Goal: Information Seeking & Learning: Learn about a topic

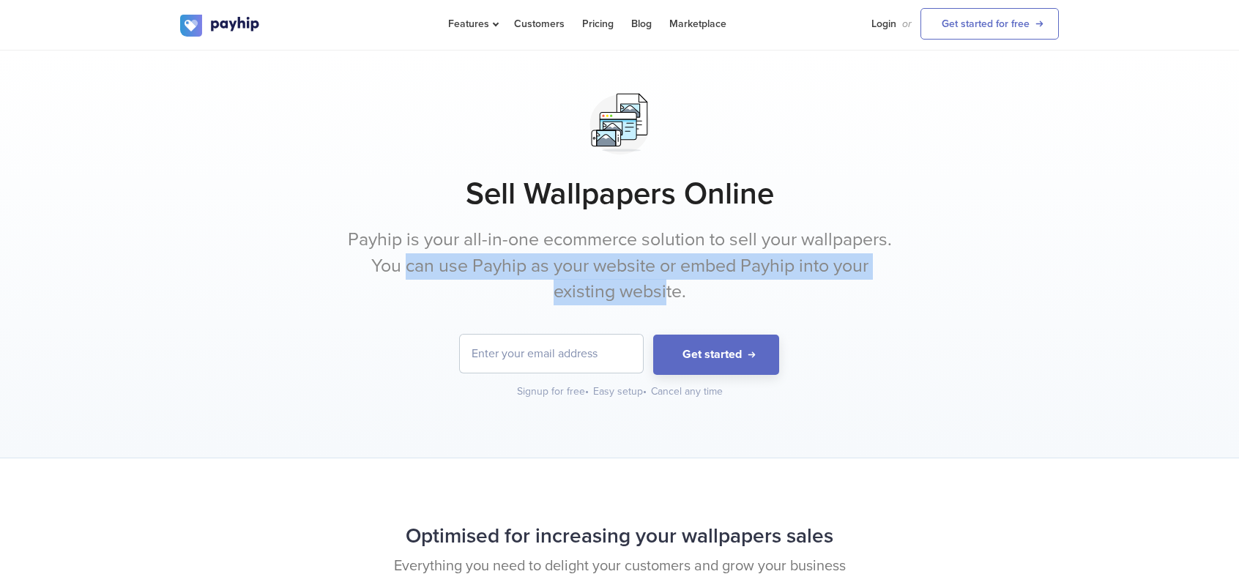
drag, startPoint x: 401, startPoint y: 268, endPoint x: 664, endPoint y: 285, distance: 263.4
click at [664, 285] on p "Payhip is your all-in-one ecommerce solution to sell your wallpapers. You can u…" at bounding box center [619, 266] width 549 height 78
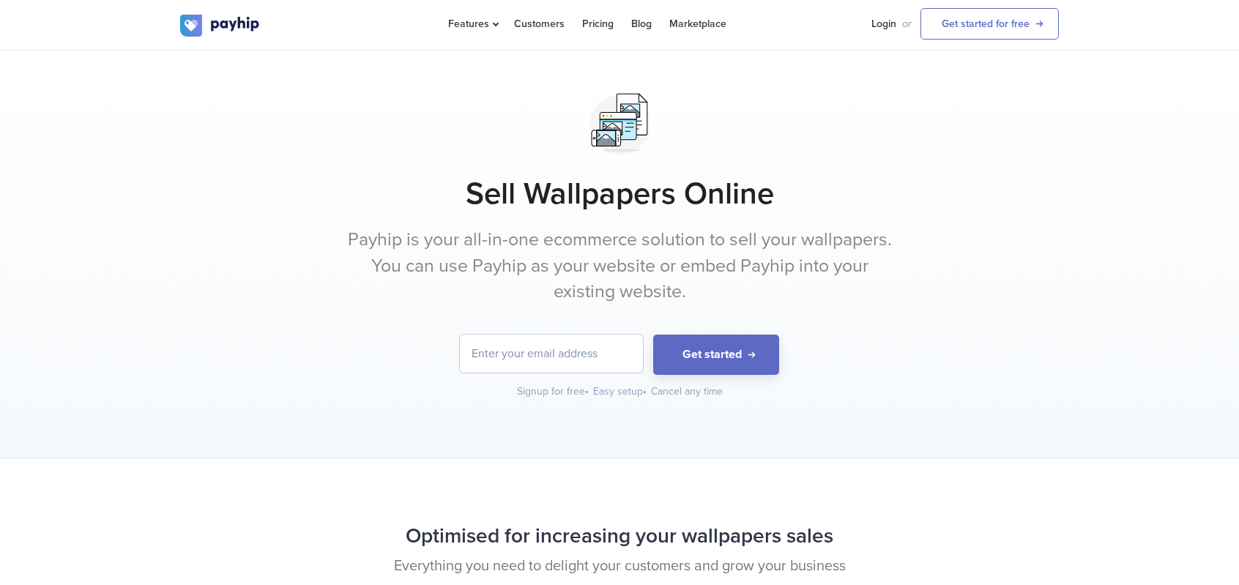
click at [801, 289] on p "Payhip is your all-in-one ecommerce solution to sell your wallpapers. You can u…" at bounding box center [619, 266] width 549 height 78
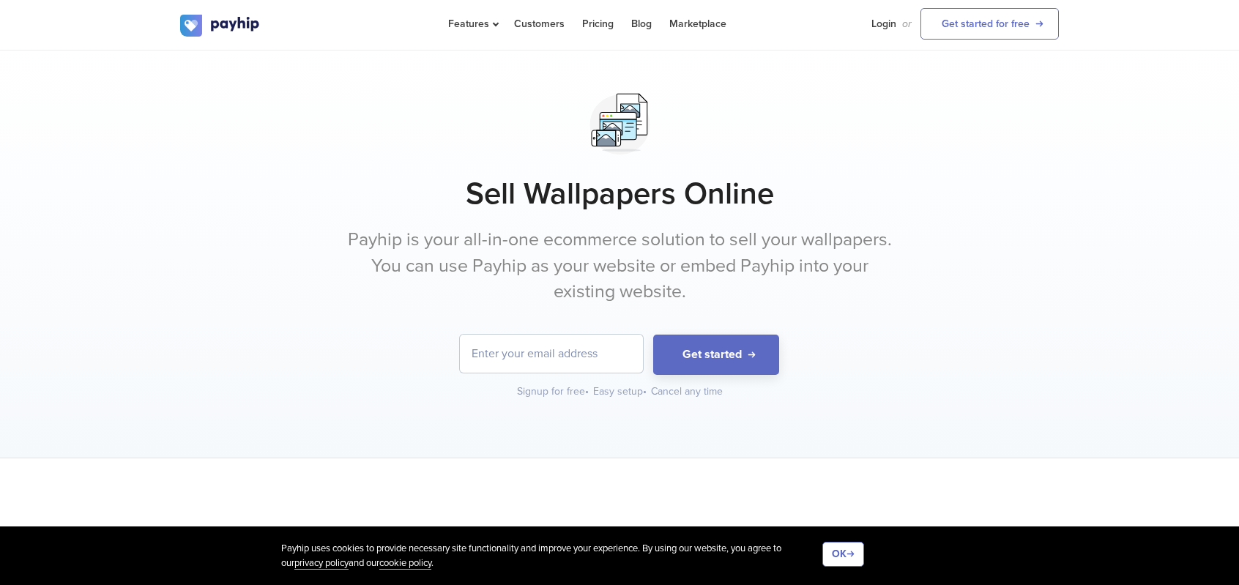
click at [580, 212] on div "Sell Wallpapers Online Payhip is your all-in-one ecommerce solution to sell you…" at bounding box center [619, 243] width 879 height 312
click at [693, 24] on link "Marketplace" at bounding box center [697, 24] width 57 height 48
click at [694, 23] on link "Marketplace" at bounding box center [697, 24] width 57 height 48
click at [536, 215] on div "Sell Wallpapers Online Payhip is your all-in-one ecommerce solution to sell you…" at bounding box center [619, 243] width 879 height 312
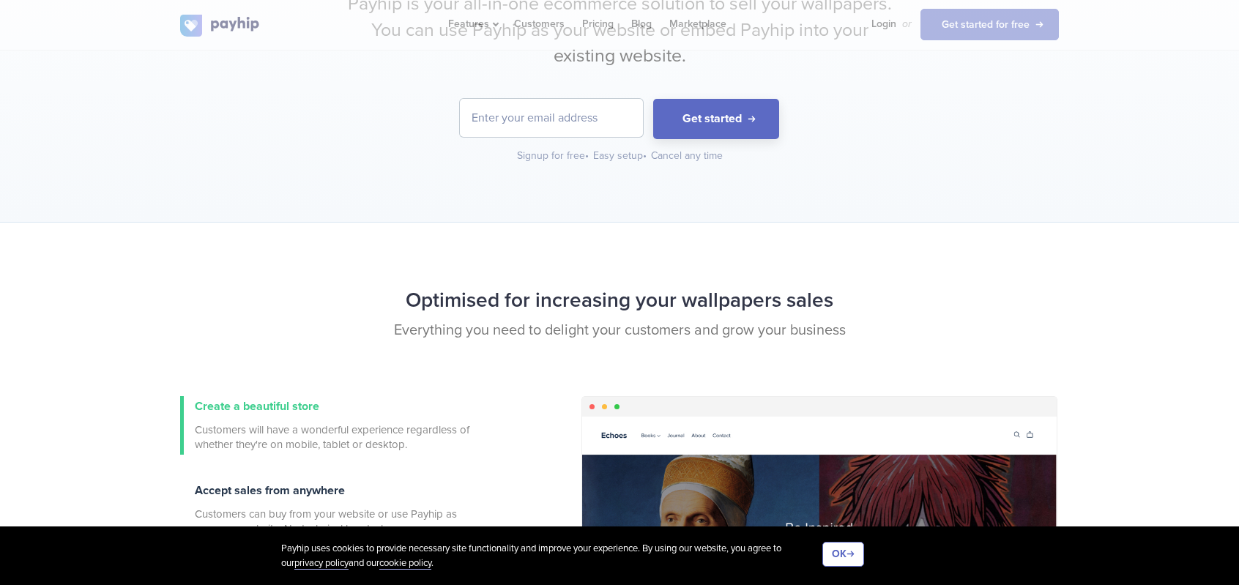
scroll to position [439, 0]
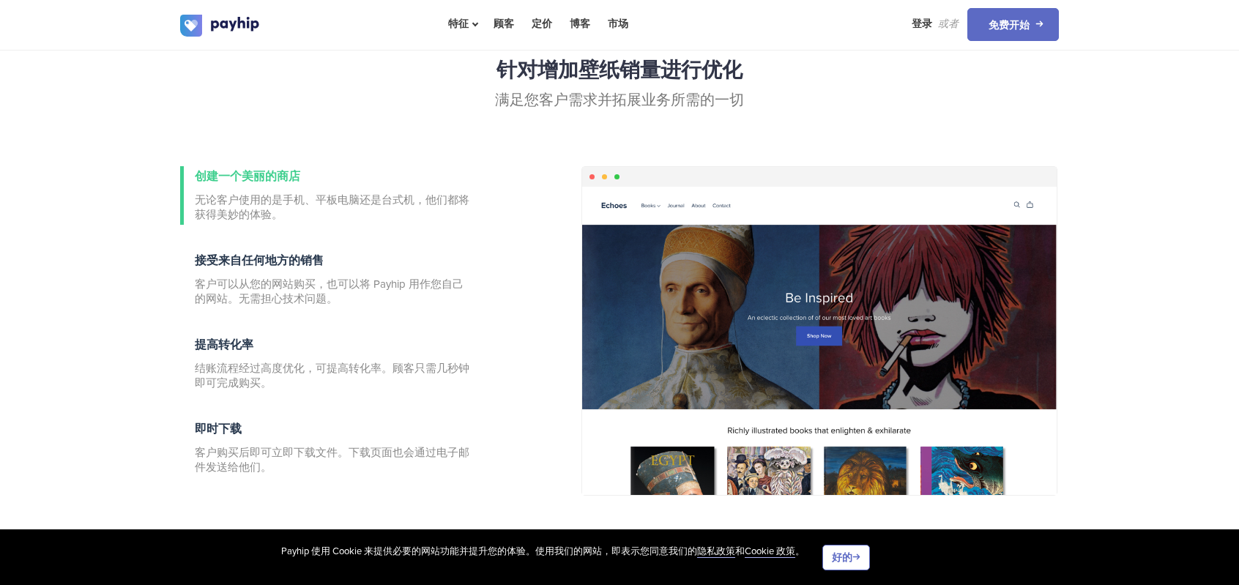
click at [445, 97] on p "满足您客户需求并拓展业务所需的一切" at bounding box center [619, 100] width 879 height 21
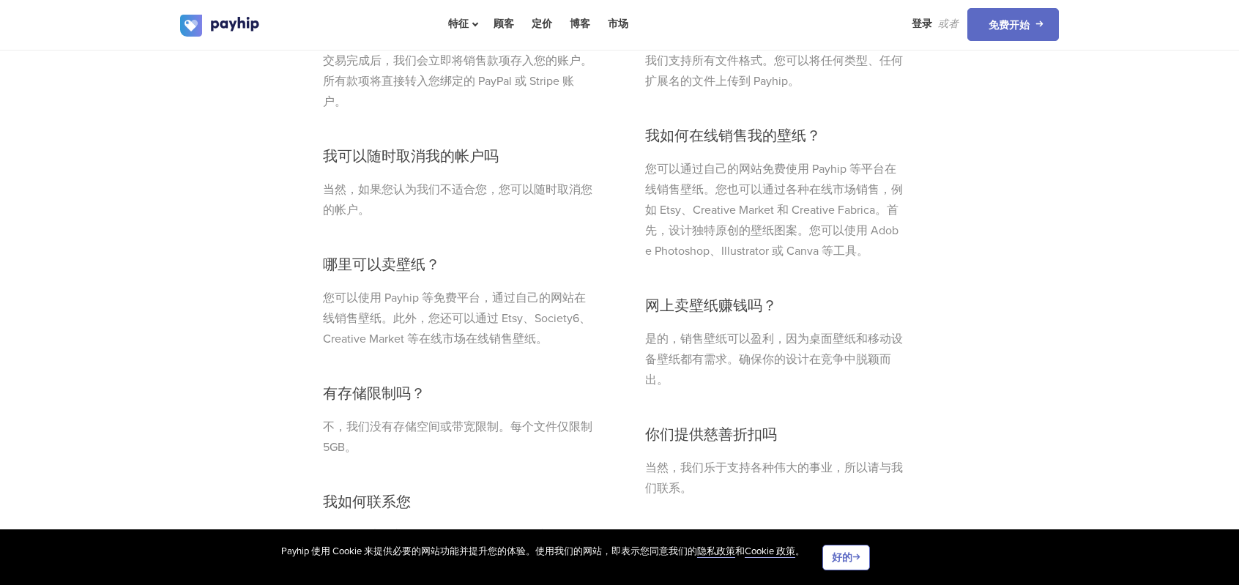
scroll to position [4174, 0]
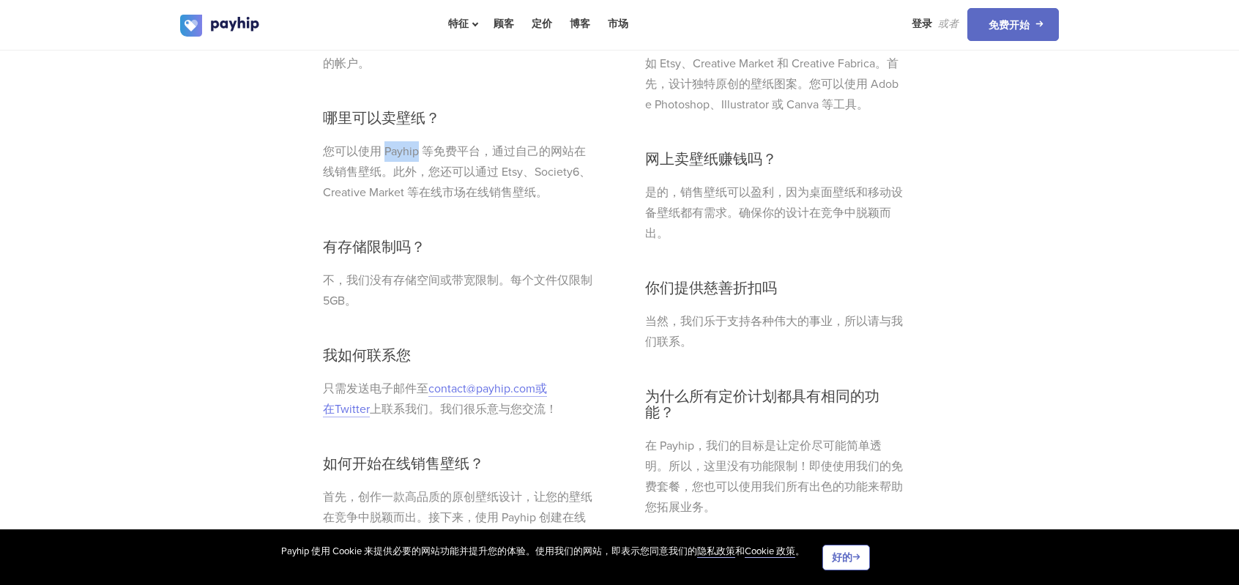
drag, startPoint x: 416, startPoint y: 145, endPoint x: 385, endPoint y: 149, distance: 31.1
click at [385, 149] on font "您可以使用 Payhip 等免费平台，通过自己的网站在线销售壁纸。此外，您还可以通过 Etsy、Society6、Creative Market 等在线市场在…" at bounding box center [457, 172] width 268 height 56
copy font "Payhip"
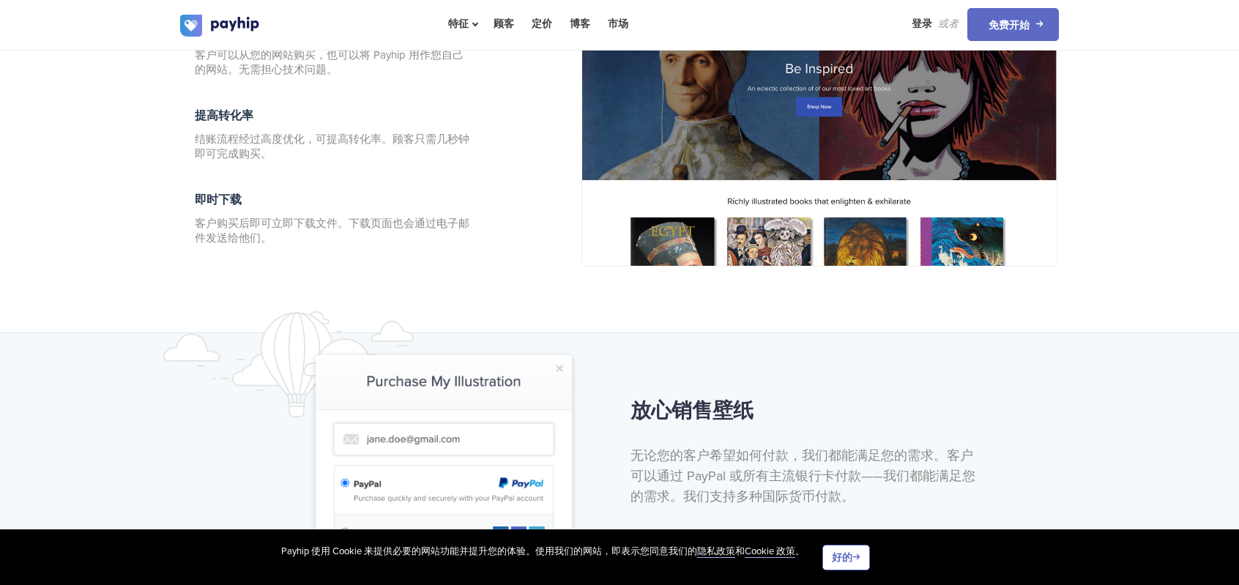
scroll to position [586, 0]
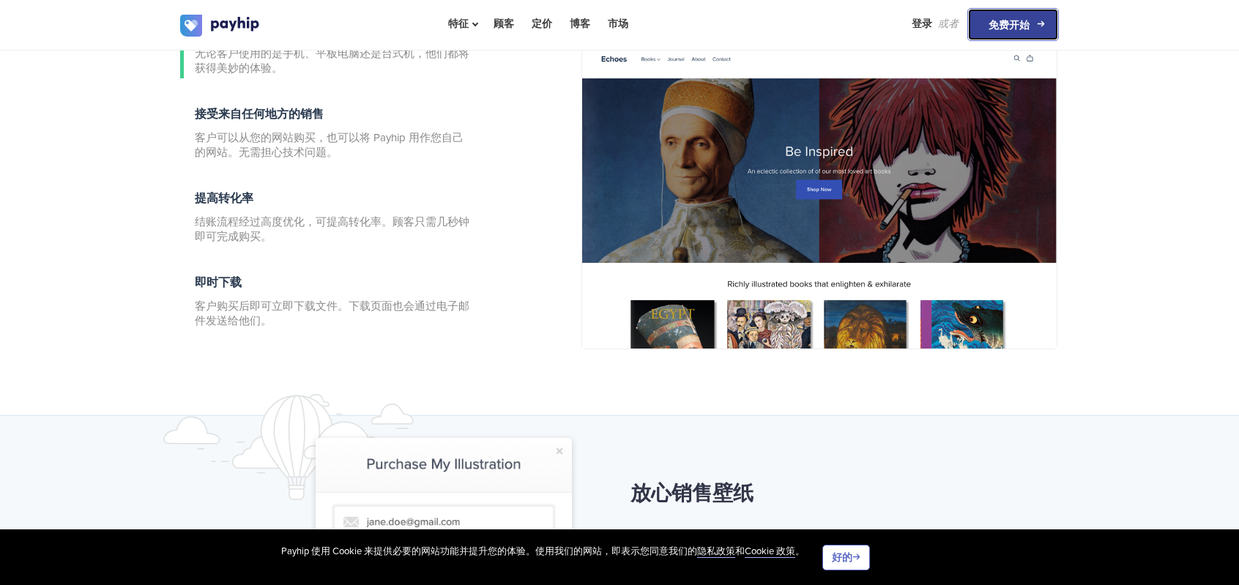
click at [1039, 27] on link "免费开始" at bounding box center [1013, 24] width 92 height 33
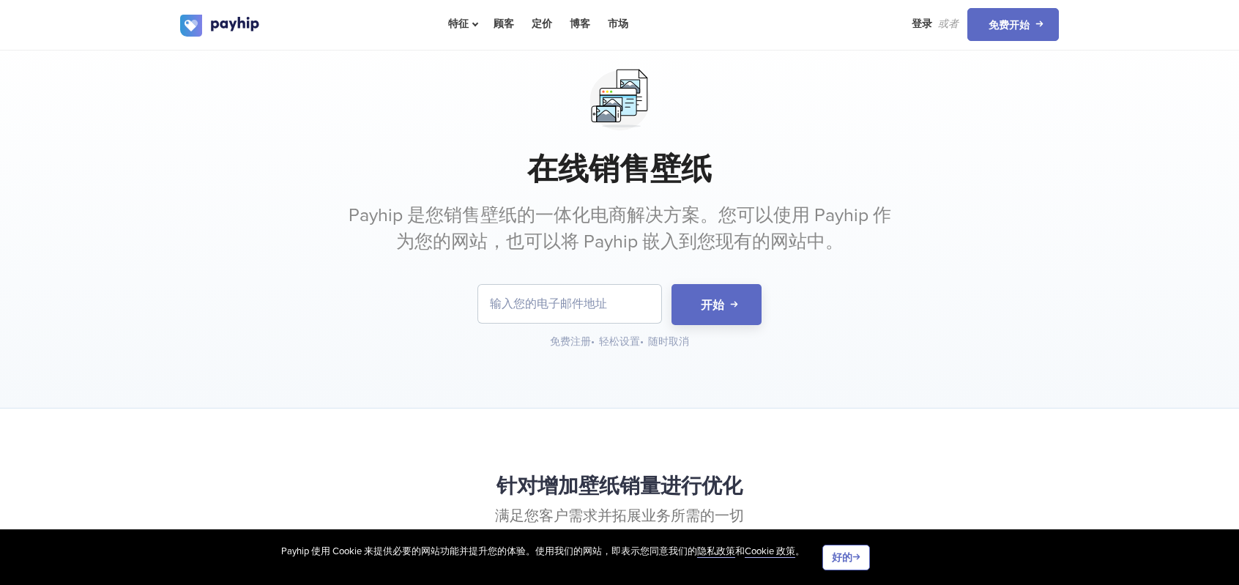
scroll to position [0, 0]
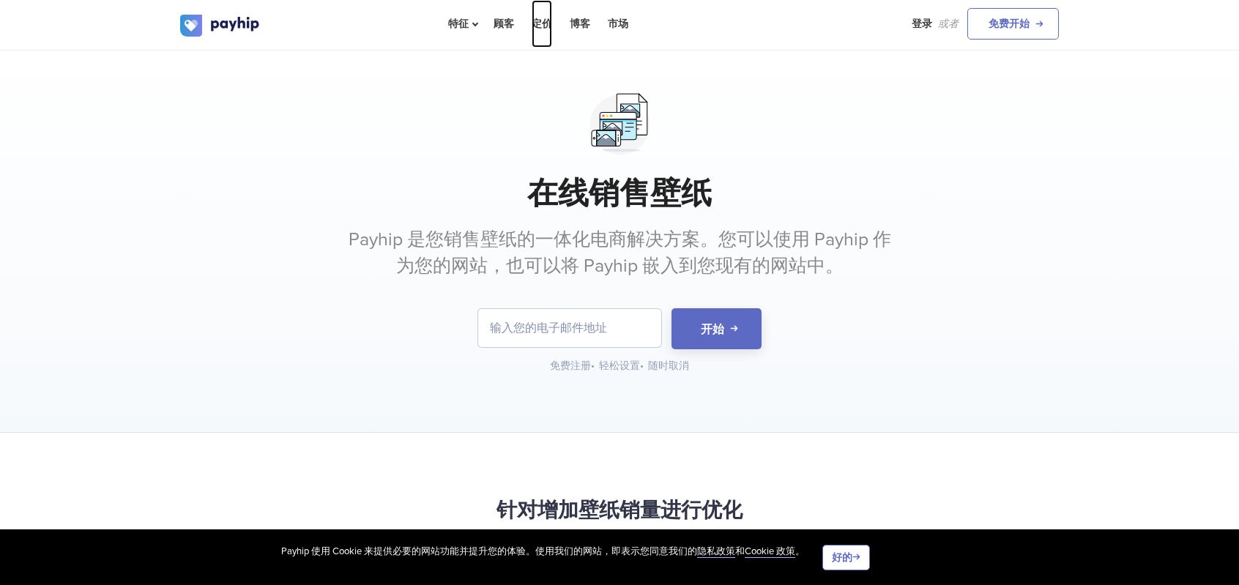
click at [539, 20] on font "定价" at bounding box center [542, 24] width 21 height 12
